Goal: Task Accomplishment & Management: Use online tool/utility

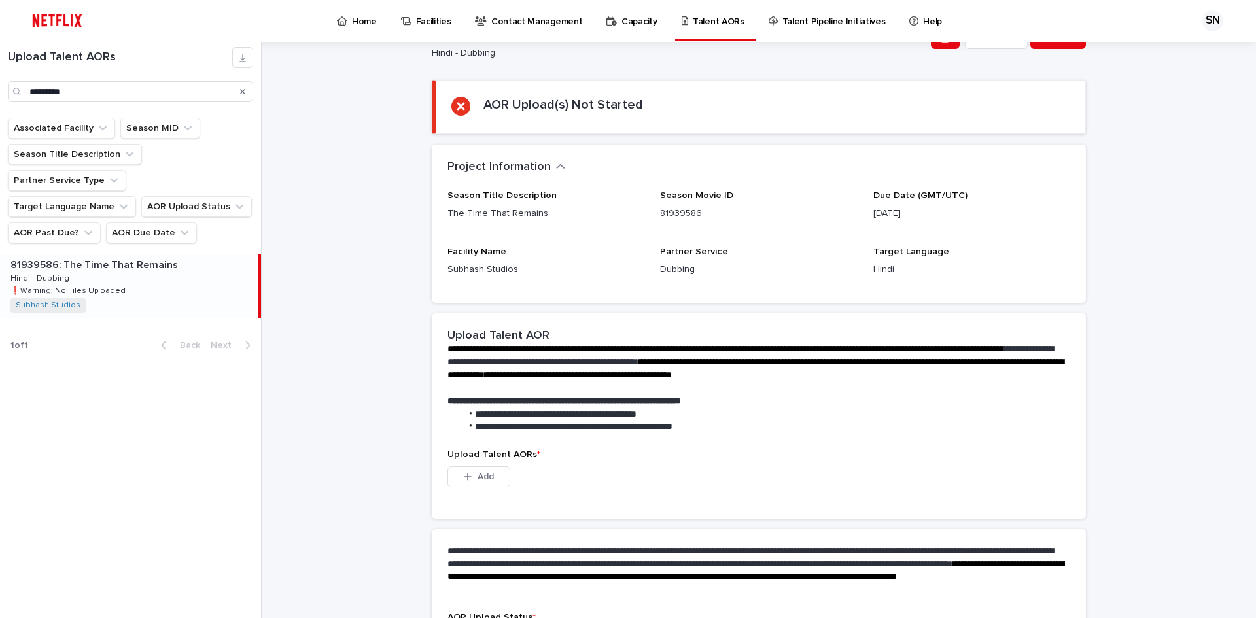
scroll to position [131, 0]
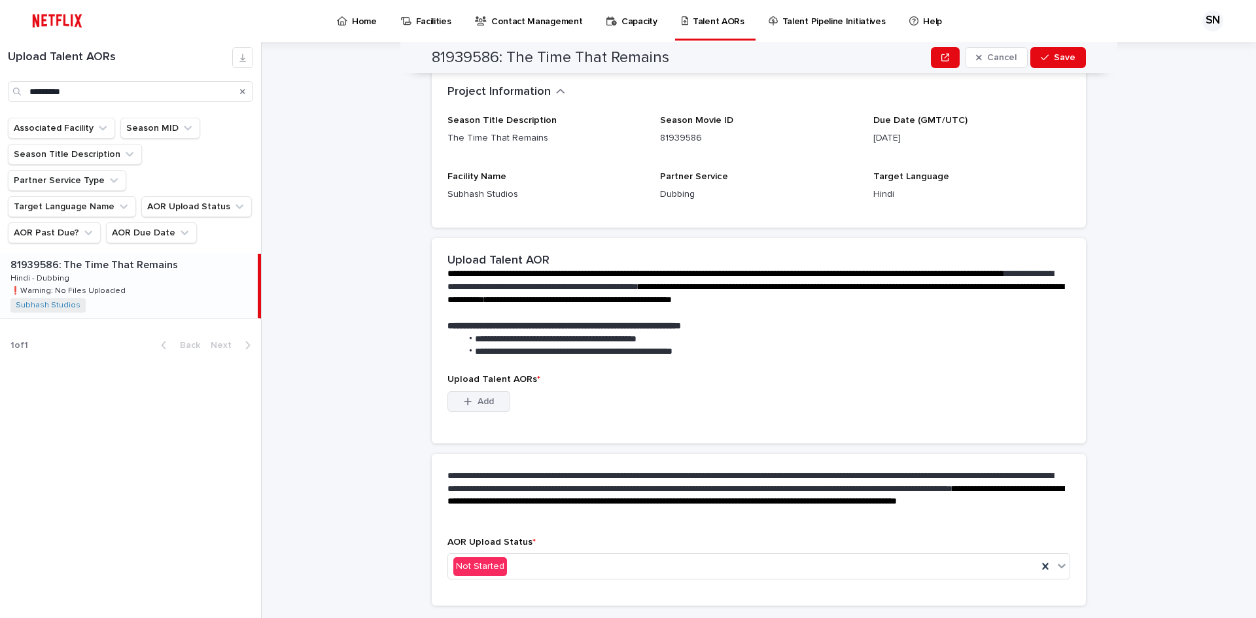
click at [488, 404] on span "Add" at bounding box center [485, 401] width 16 height 9
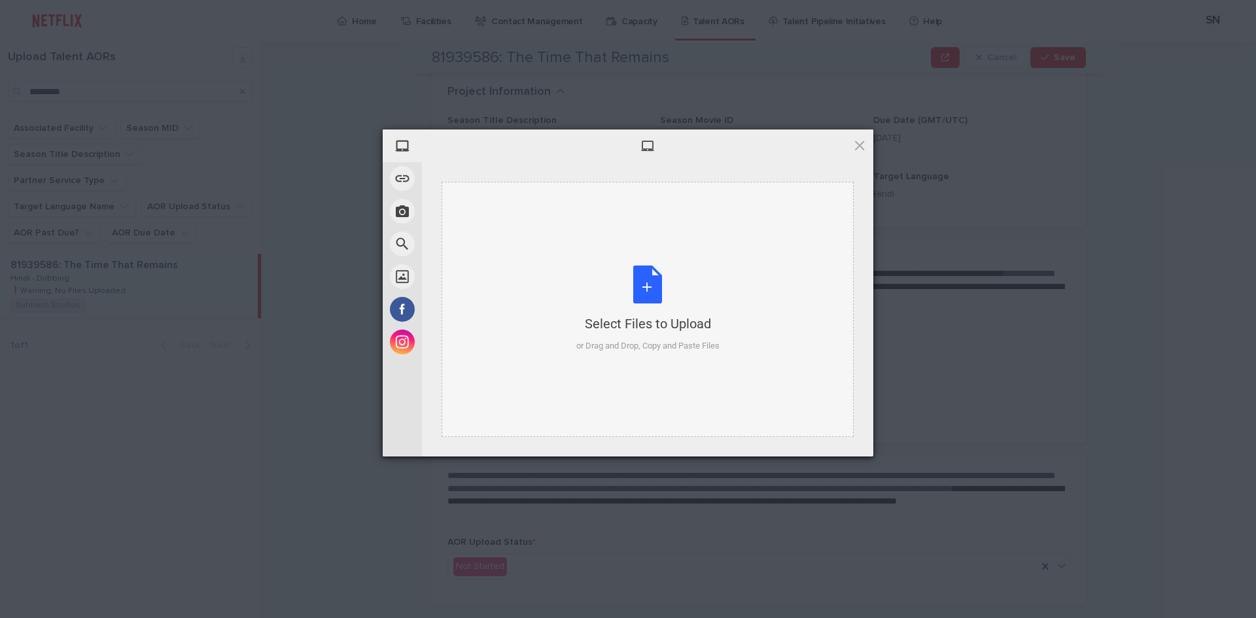
click at [668, 264] on div "Select Files to Upload or Drag and Drop, Copy and Paste Files" at bounding box center [647, 309] width 412 height 255
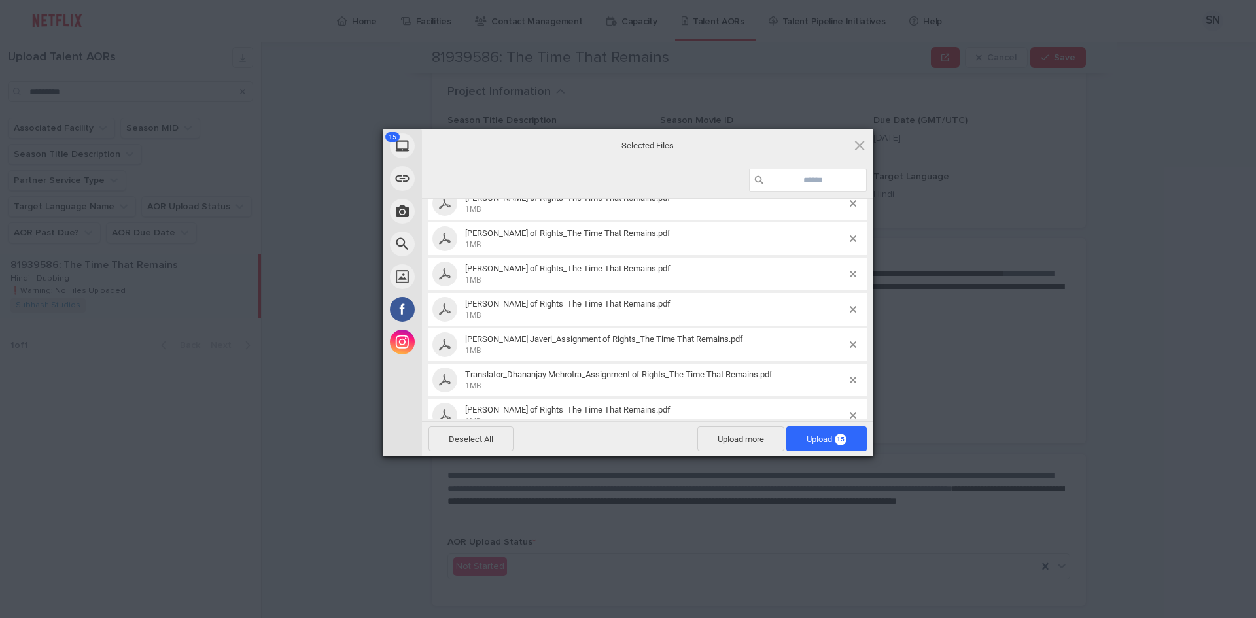
scroll to position [349, 0]
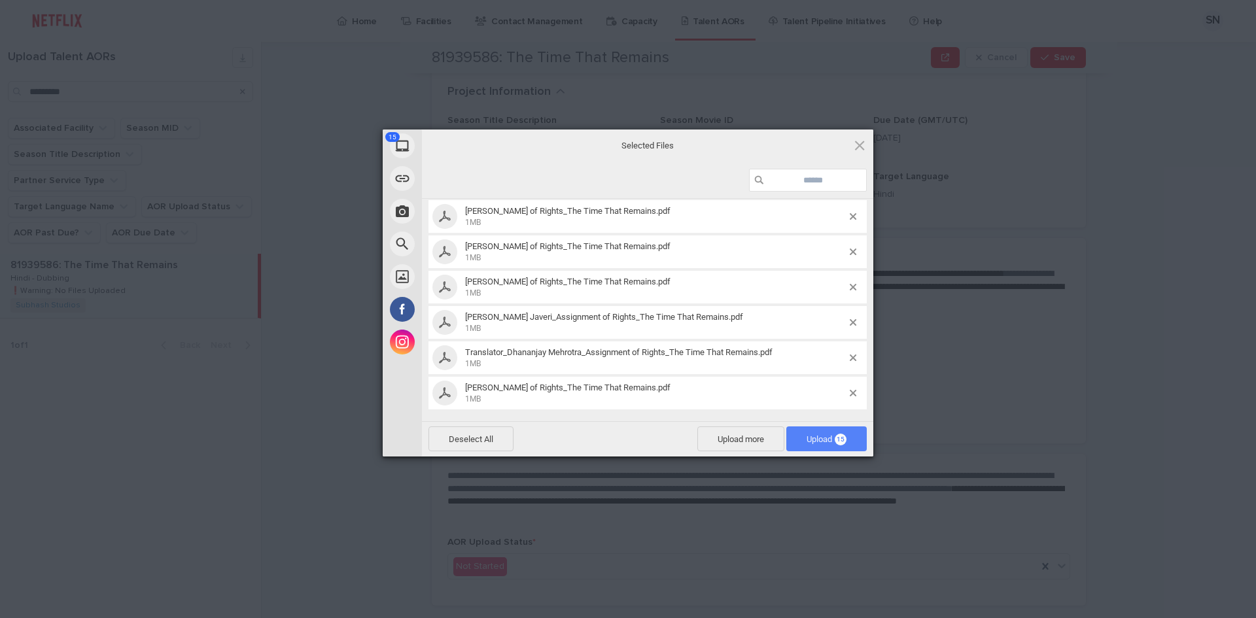
click at [820, 438] on span "Upload 15" at bounding box center [826, 439] width 40 height 10
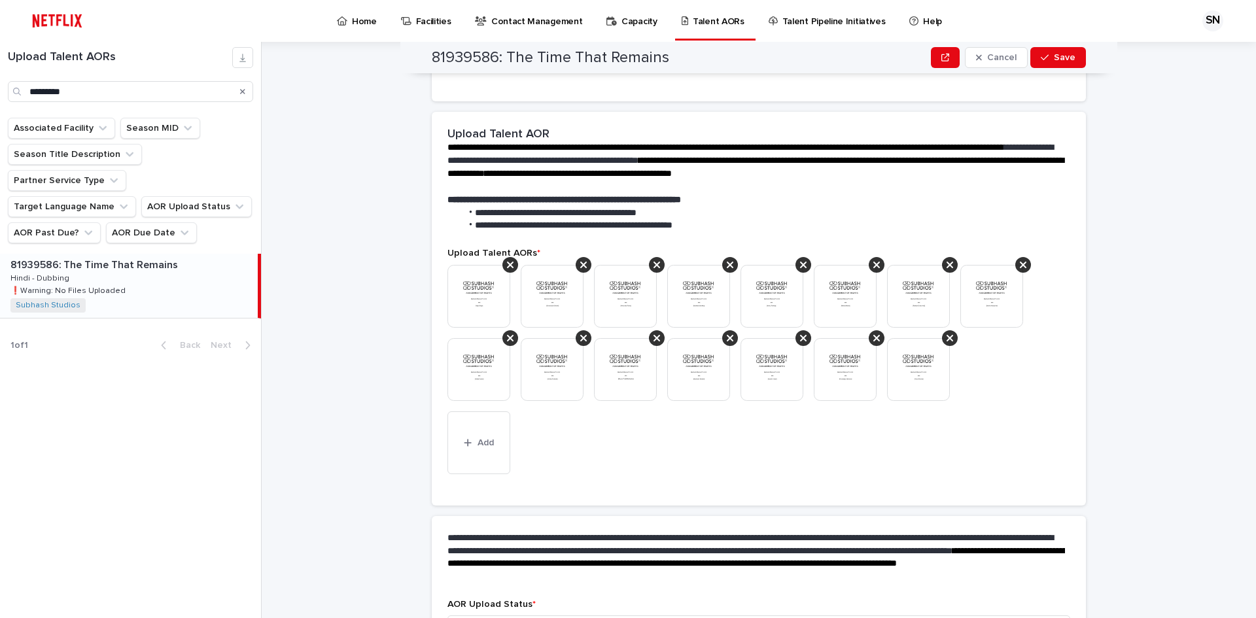
scroll to position [290, 0]
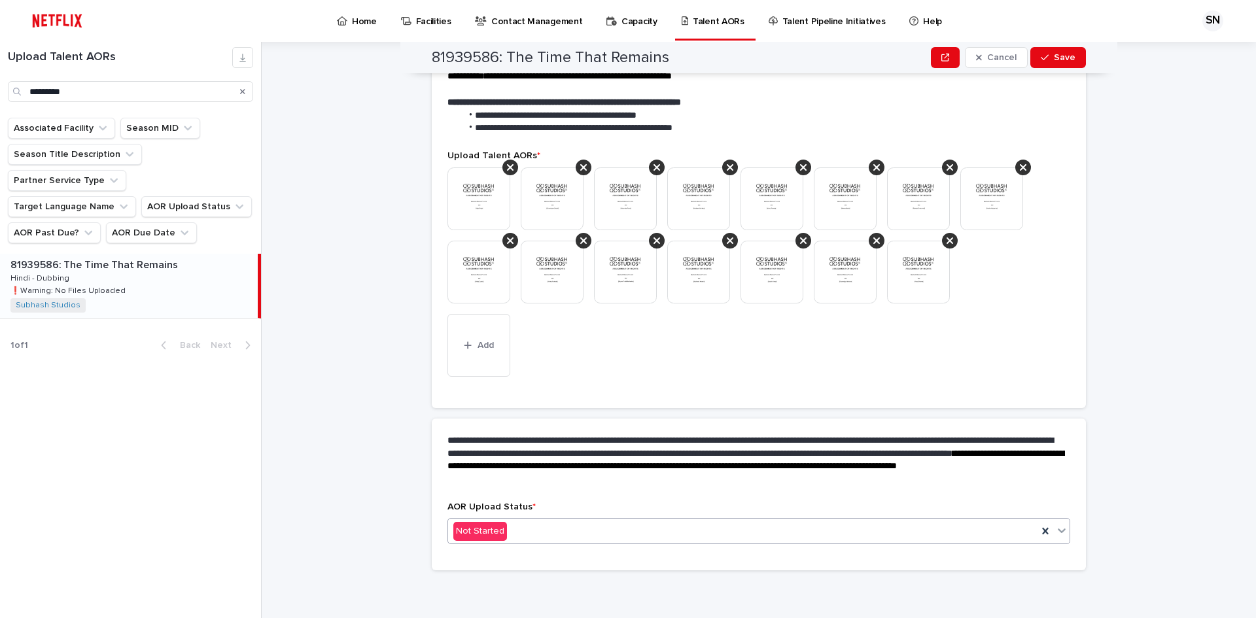
click at [528, 536] on div "Not Started" at bounding box center [742, 532] width 589 height 22
click at [483, 423] on div "**********" at bounding box center [759, 461] width 654 height 84
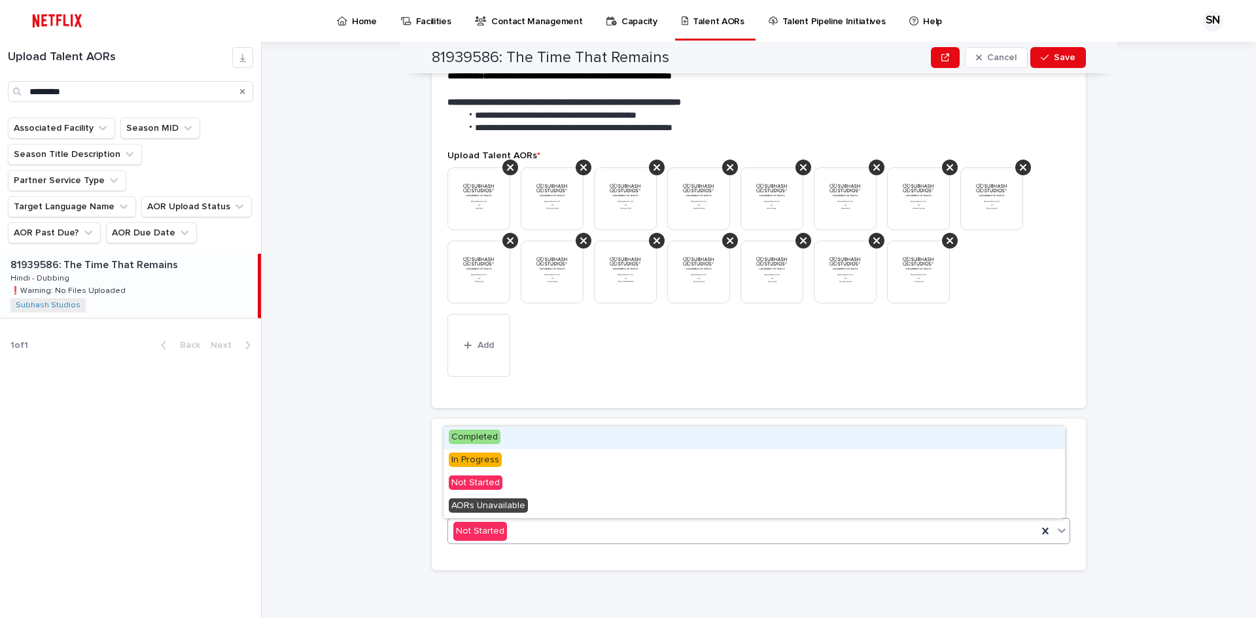
click at [515, 528] on div "Not Started" at bounding box center [742, 532] width 589 height 22
click at [497, 439] on span "Completed" at bounding box center [475, 437] width 52 height 14
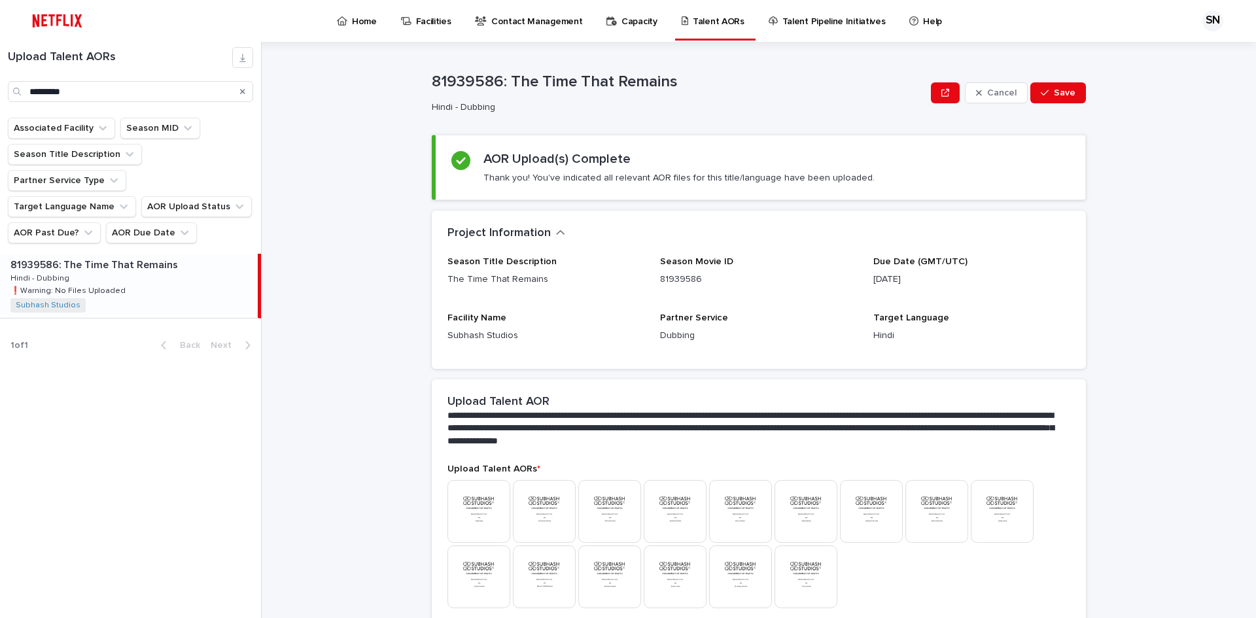
scroll to position [0, 0]
click at [1045, 97] on icon "button" at bounding box center [1045, 94] width 8 height 9
